Goal: Task Accomplishment & Management: Use online tool/utility

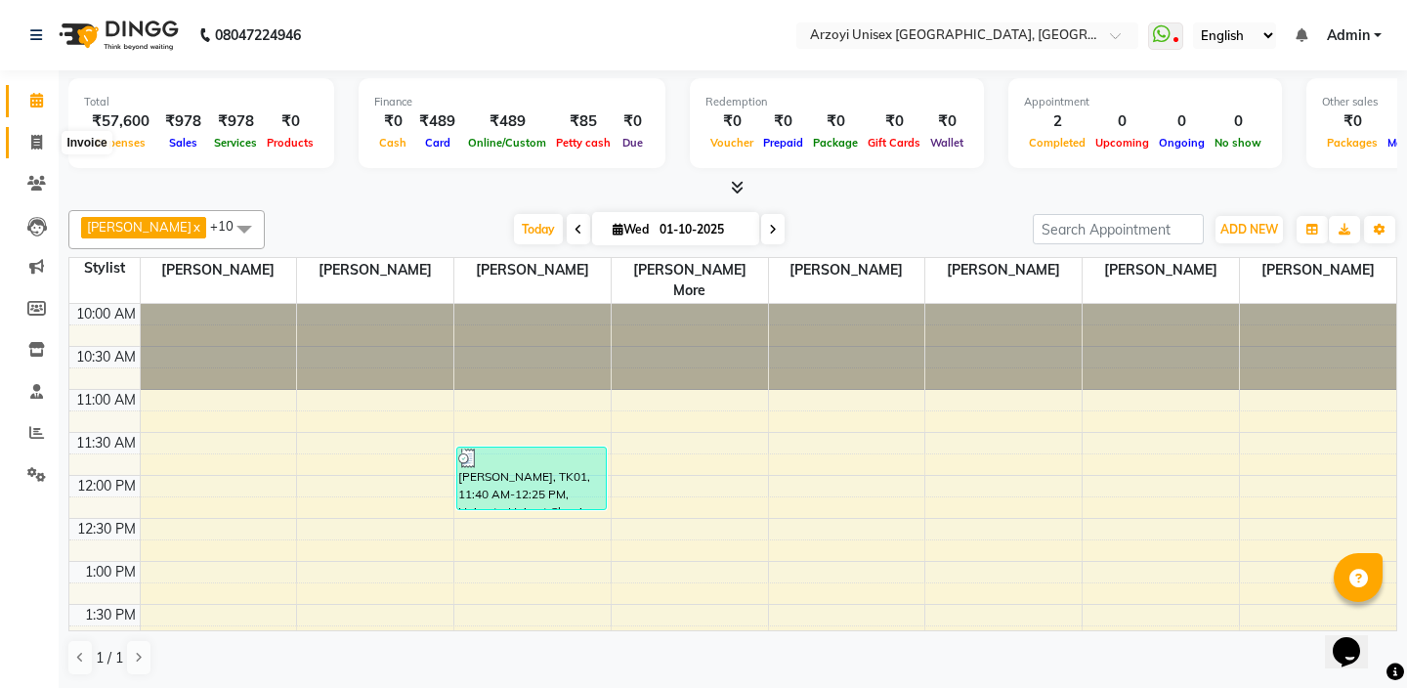
click at [35, 139] on icon at bounding box center [36, 142] width 11 height 15
select select "5286"
select select "service"
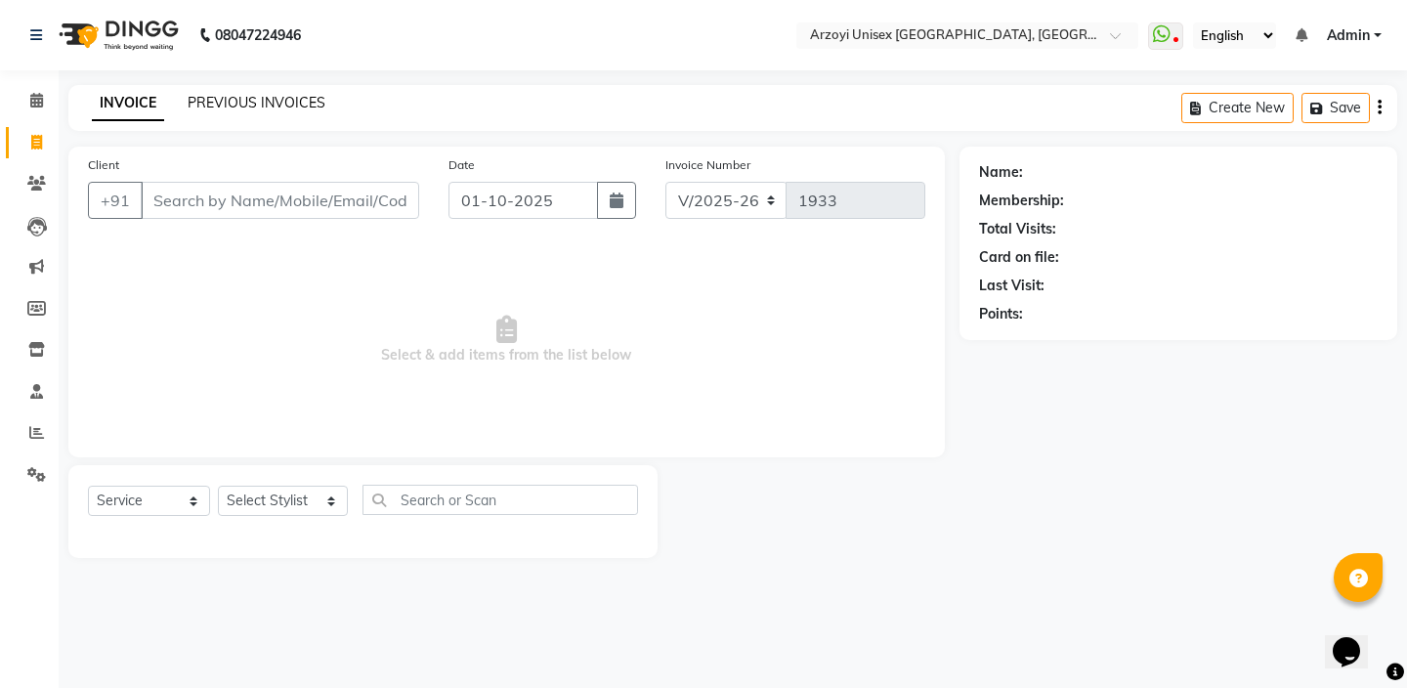
click at [284, 105] on link "PREVIOUS INVOICES" at bounding box center [257, 103] width 138 height 18
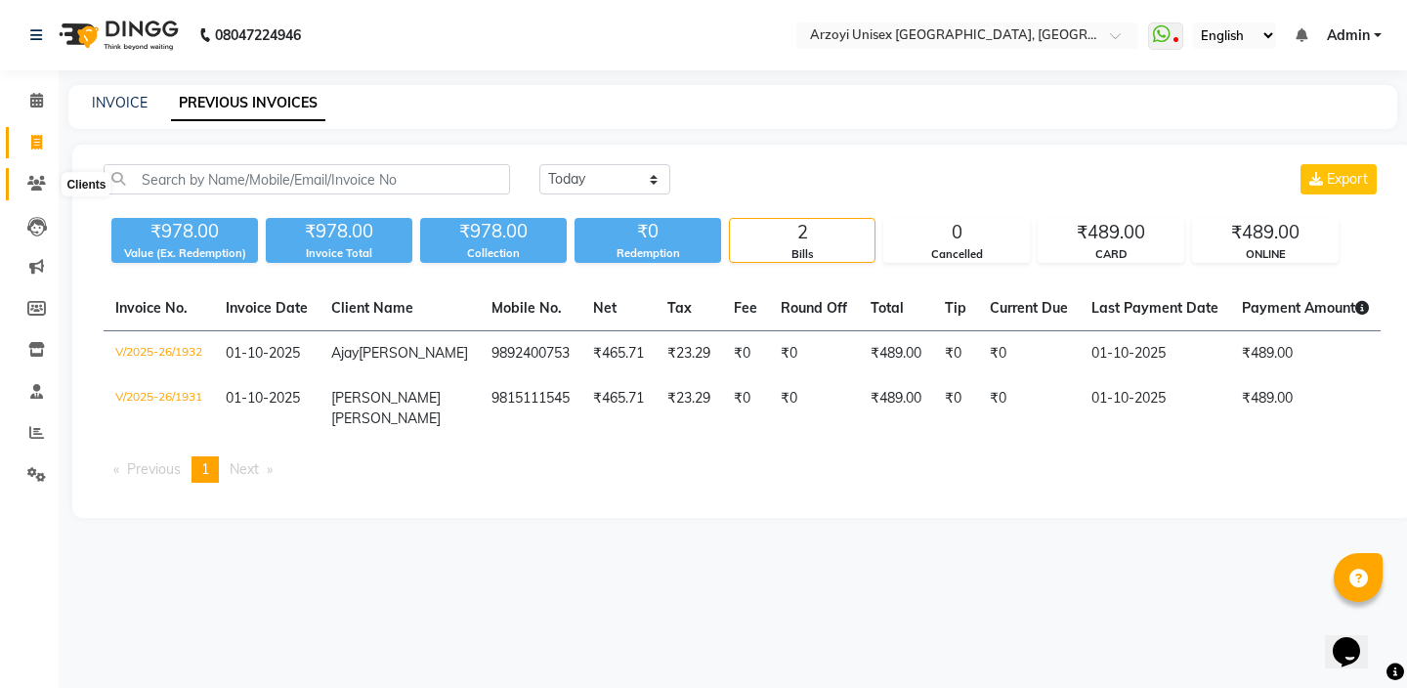
click at [33, 176] on icon at bounding box center [36, 183] width 19 height 15
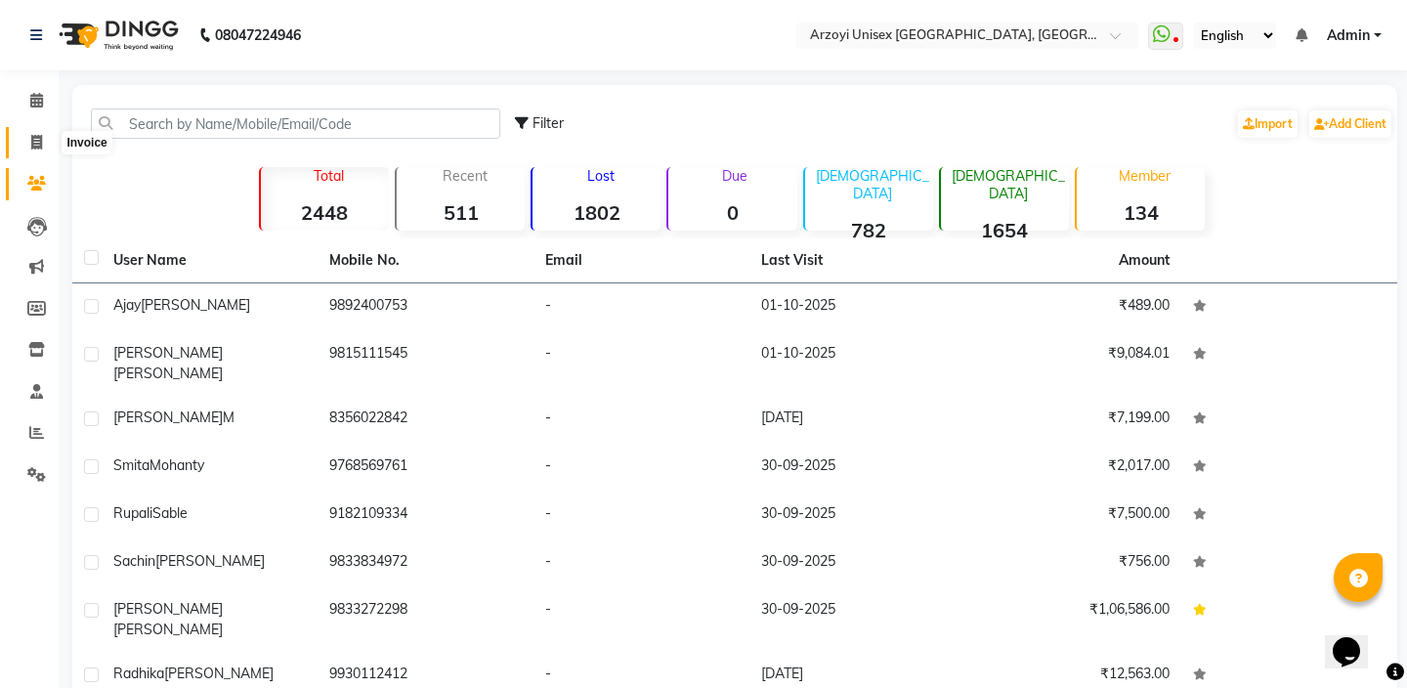
click at [36, 132] on span at bounding box center [37, 143] width 34 height 22
select select "5286"
select select "service"
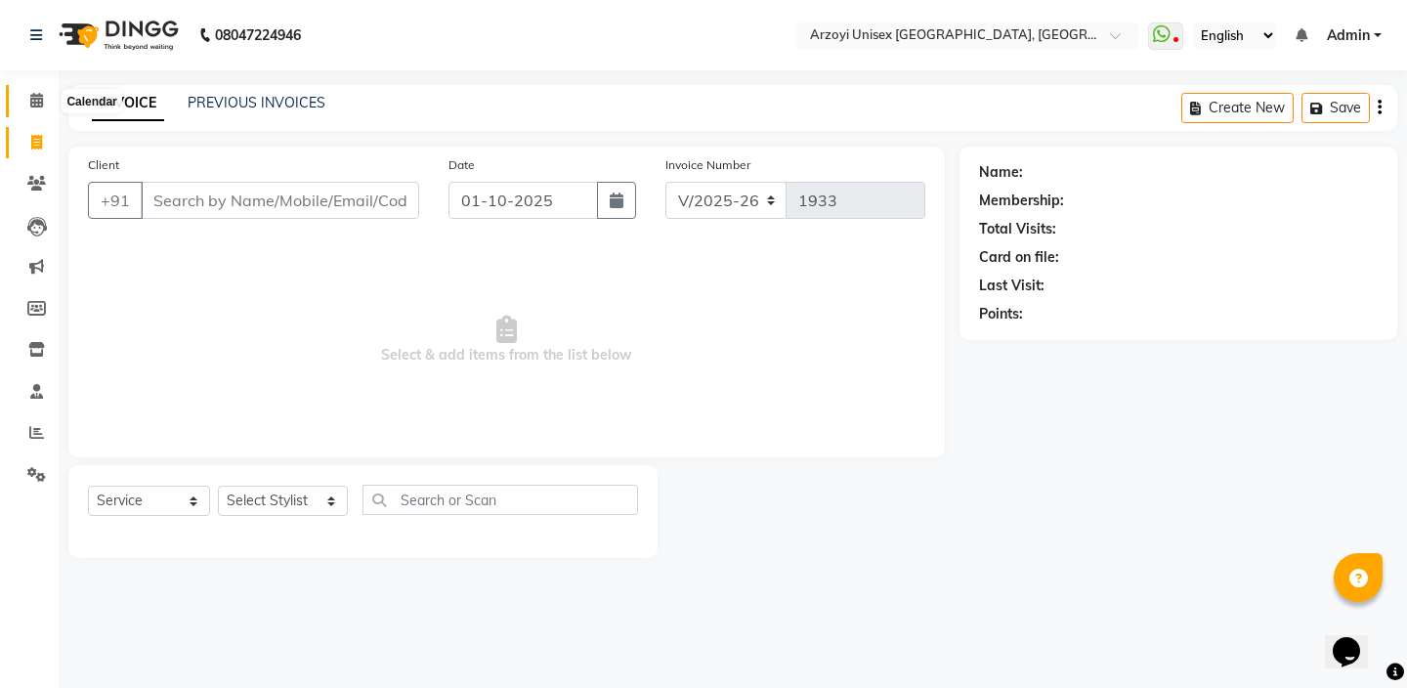
click at [38, 101] on icon at bounding box center [36, 100] width 13 height 15
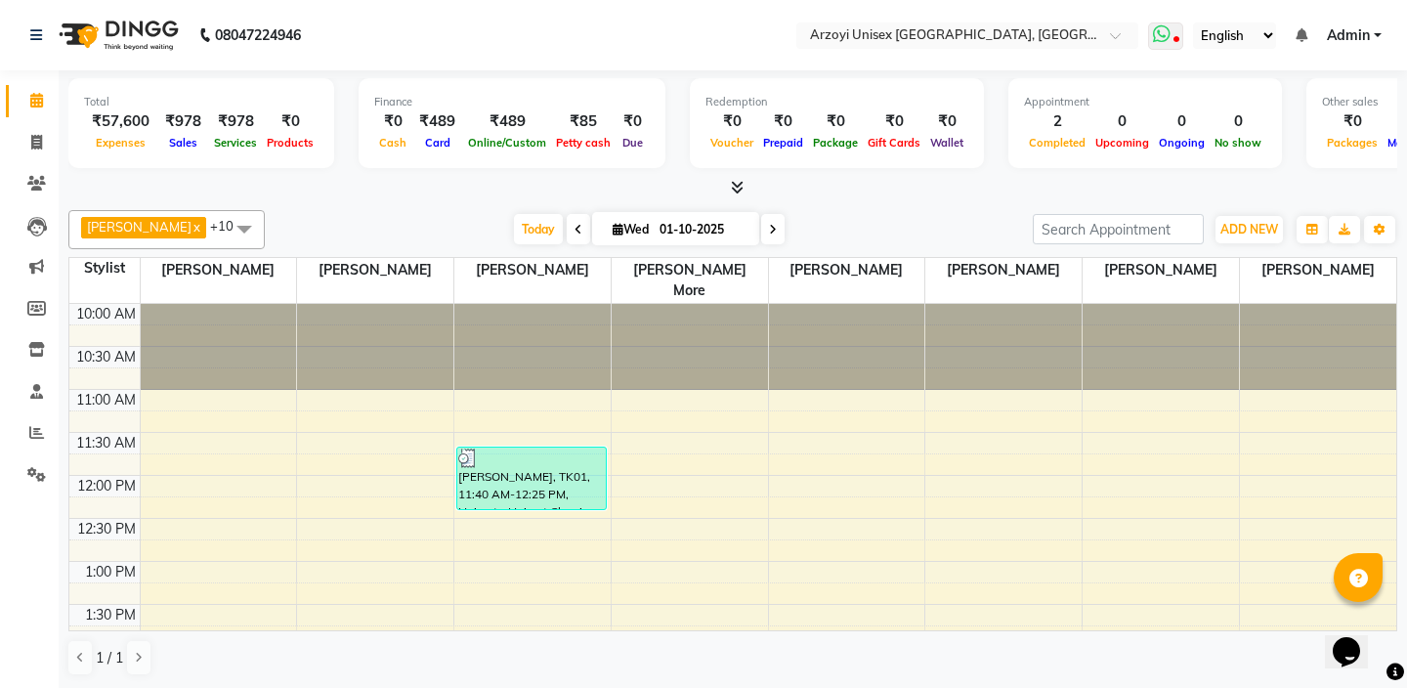
click at [1173, 28] on span at bounding box center [1165, 35] width 35 height 27
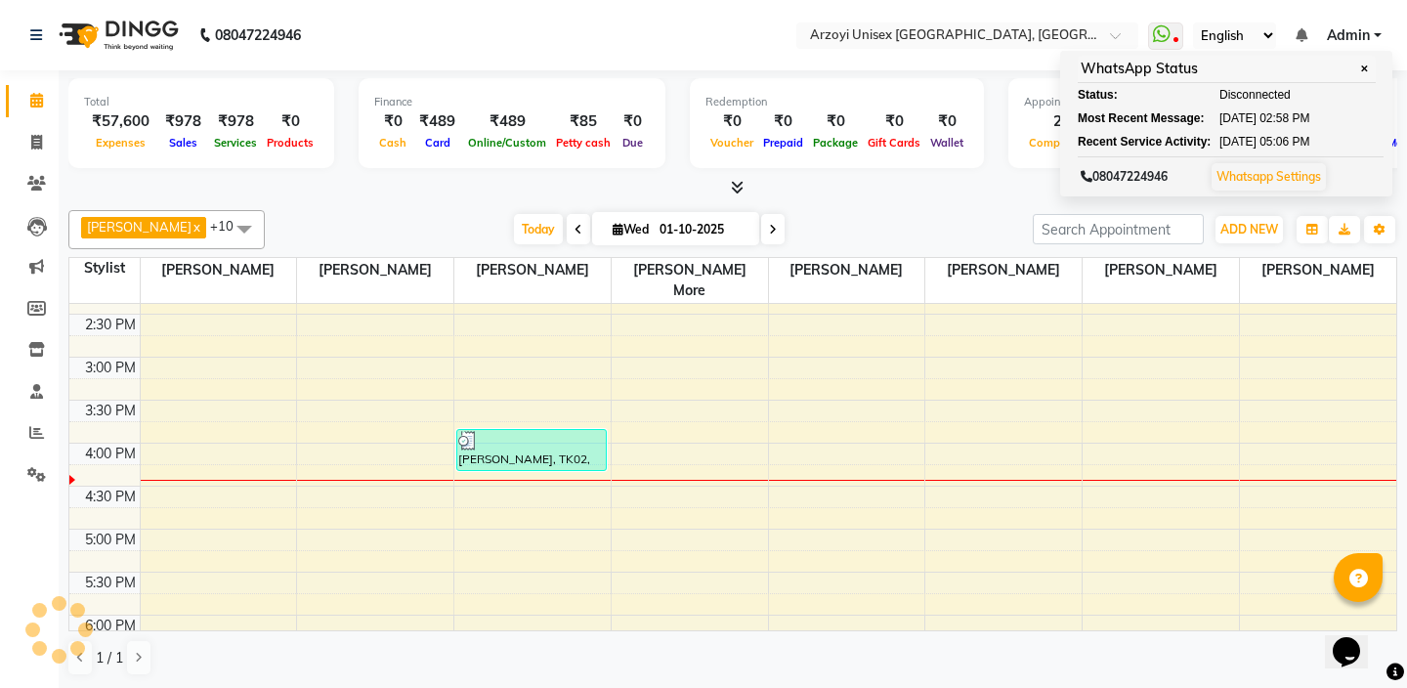
scroll to position [380, 0]
